Goal: Register for event/course

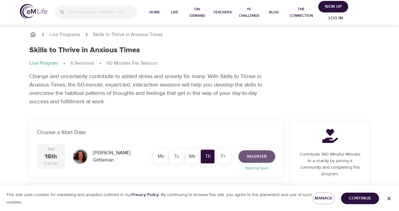
click at [262, 156] on span "Register" at bounding box center [257, 157] width 20 height 8
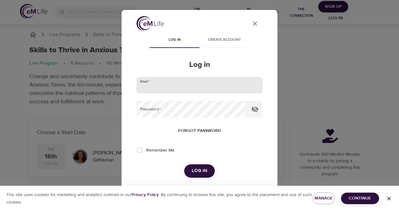
click at [194, 83] on input "email" at bounding box center [200, 85] width 126 height 17
type input "[EMAIL_ADDRESS][US_STATE][DOMAIN_NAME]"
click at [141, 151] on input "Remember Me" at bounding box center [139, 150] width 13 height 13
checkbox input "true"
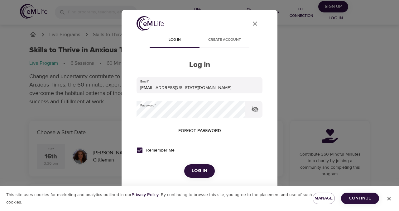
click at [192, 174] on span "Log in" at bounding box center [200, 171] width 16 height 8
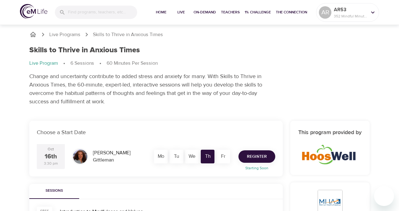
click at [250, 158] on span "Register" at bounding box center [257, 157] width 20 height 8
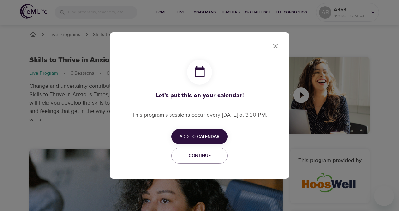
checkbox input "true"
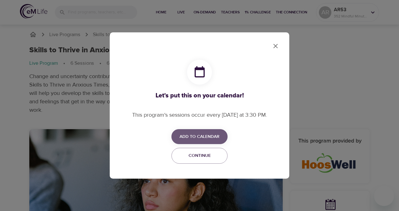
click at [213, 139] on span "Add to Calendar" at bounding box center [200, 137] width 40 height 8
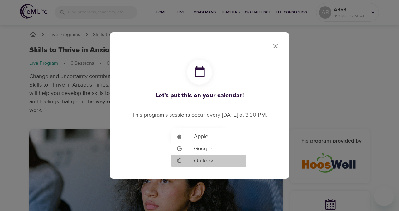
click at [228, 160] on li "Add to Google Calendar Outlook" at bounding box center [209, 161] width 75 height 12
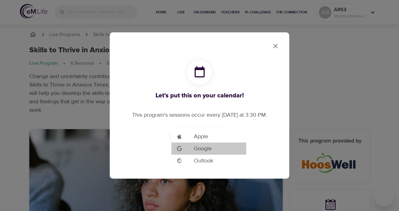
click at [219, 148] on li "Add to Google Calendar Google" at bounding box center [209, 149] width 75 height 12
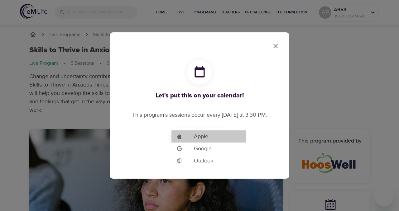
click at [204, 138] on span "Apple" at bounding box center [201, 137] width 14 height 8
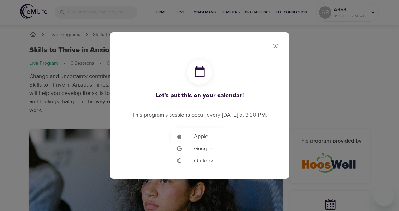
click at [278, 45] on div at bounding box center [199, 105] width 399 height 211
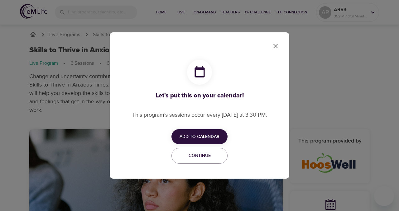
click at [275, 48] on icon "close" at bounding box center [275, 45] width 7 height 7
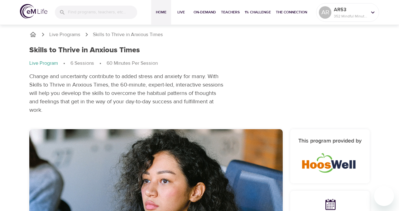
click at [164, 13] on span "Home" at bounding box center [161, 12] width 15 height 7
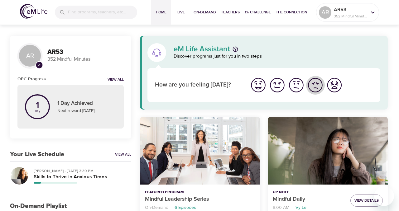
click at [320, 87] on img "I'm feeling bad" at bounding box center [315, 85] width 17 height 17
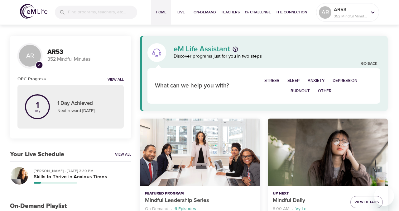
click at [318, 80] on span "Anxiety" at bounding box center [316, 80] width 17 height 7
